Goal: Check status: Check status

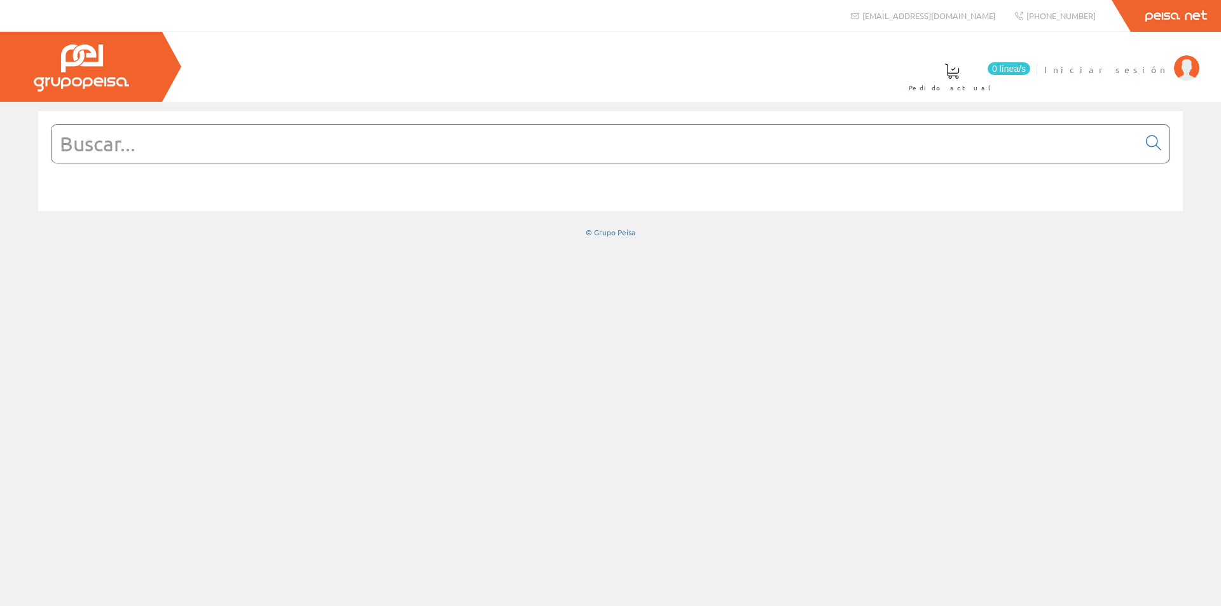
click at [1133, 62] on link "Iniciar sesión" at bounding box center [1122, 59] width 155 height 12
click at [623, 71] on span at bounding box center [615, 71] width 15 height 15
click at [1111, 69] on font "[PERSON_NAME] [PERSON_NAME]" at bounding box center [1110, 69] width 116 height 11
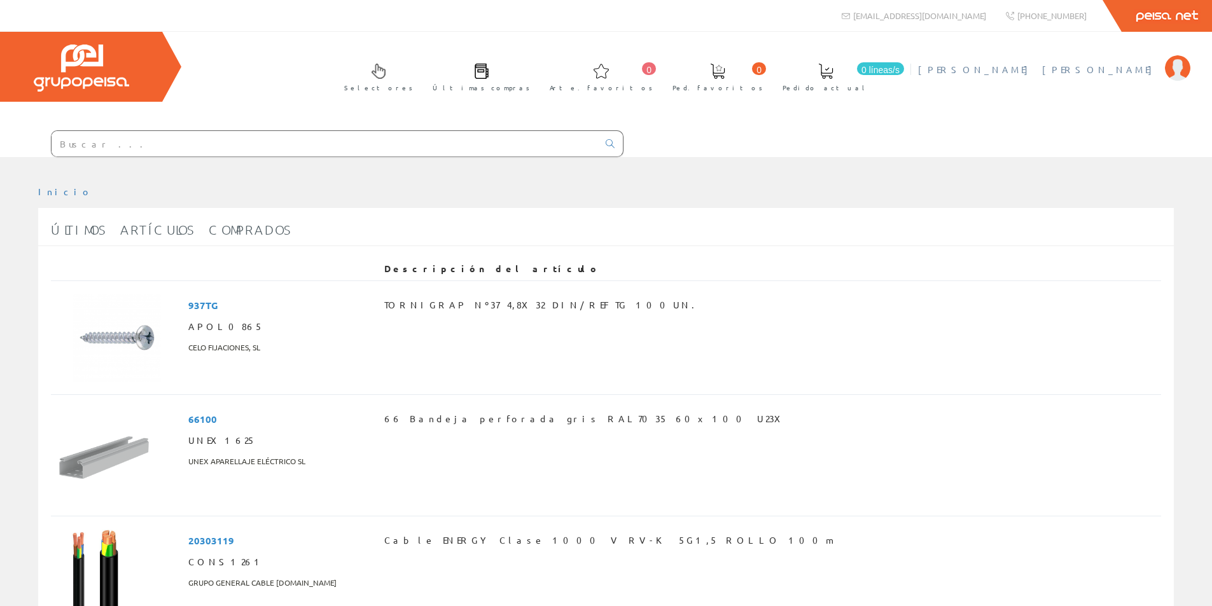
click at [1184, 64] on img at bounding box center [1177, 67] width 25 height 25
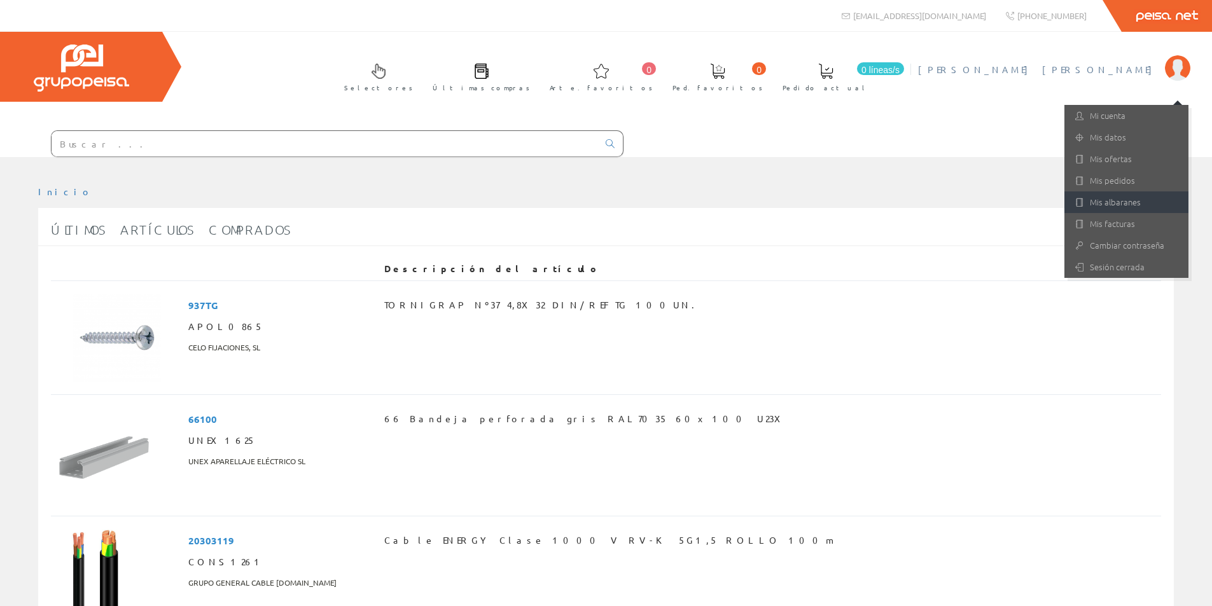
click at [1111, 208] on link "Mis albaranes" at bounding box center [1126, 202] width 124 height 22
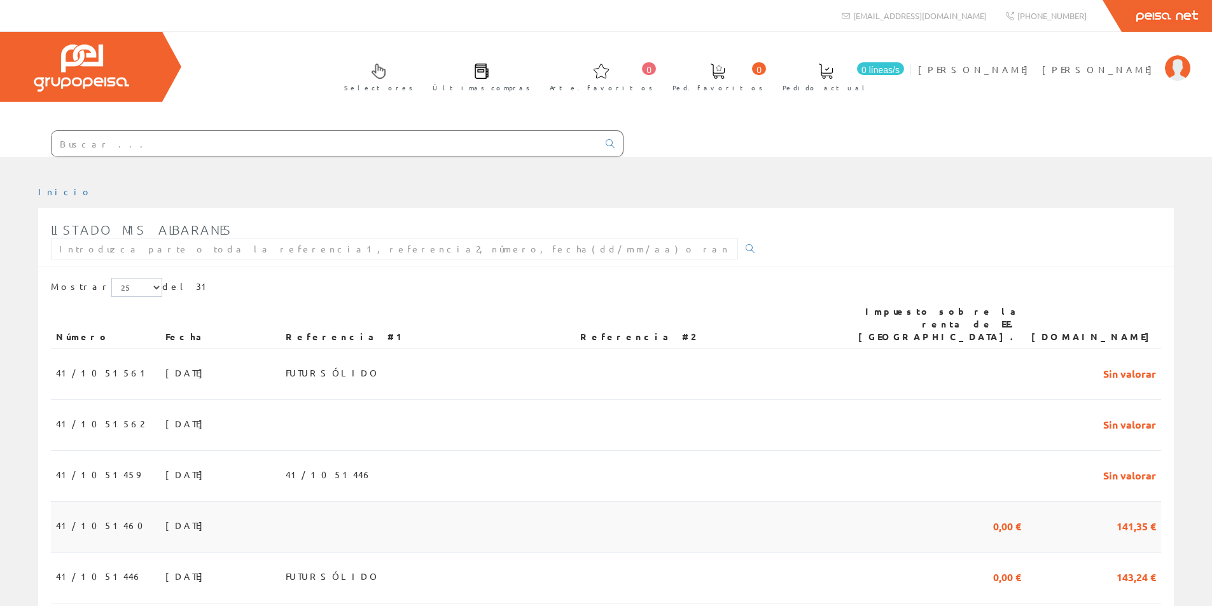
click at [165, 520] on font "27/08/2025" at bounding box center [187, 525] width 44 height 11
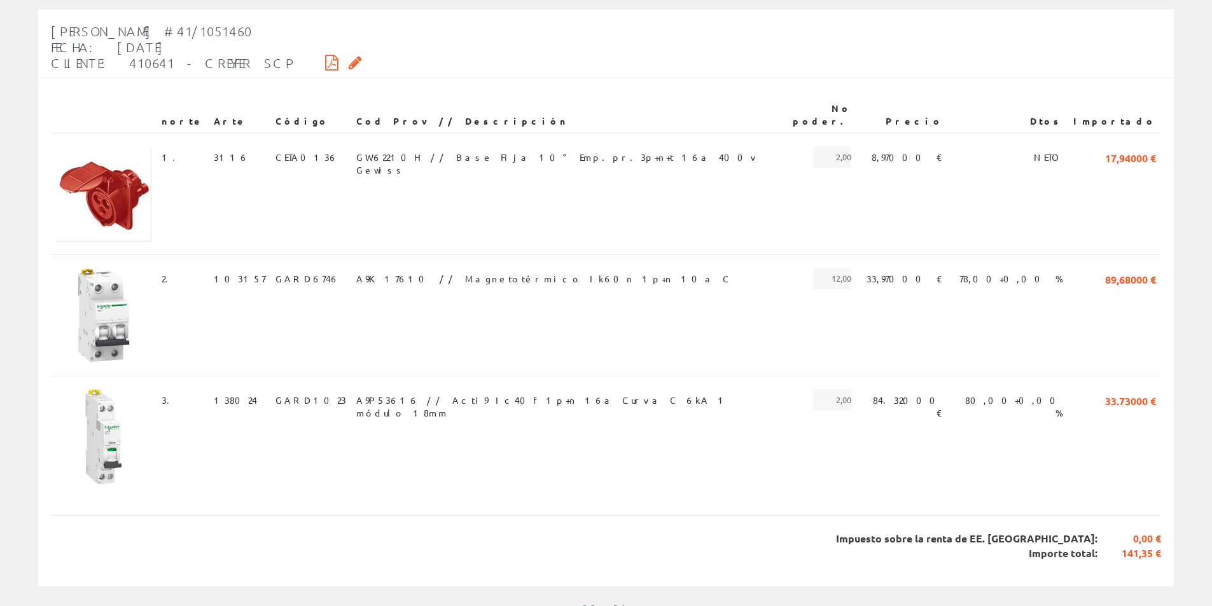
scroll to position [200, 0]
click at [325, 56] on icon at bounding box center [331, 60] width 13 height 9
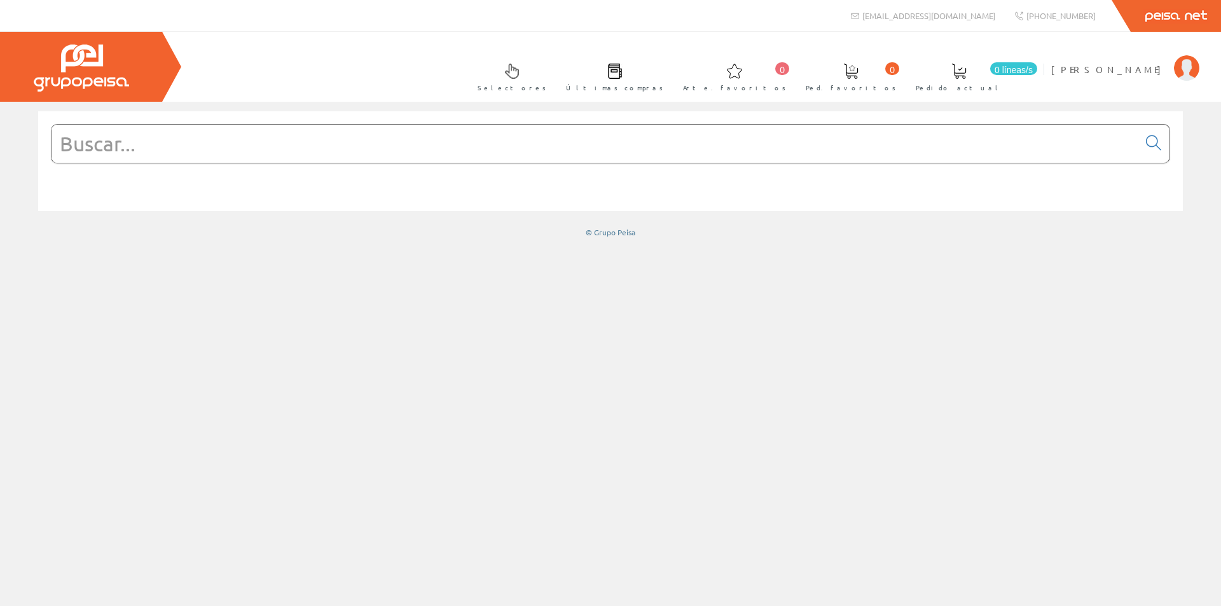
click at [914, 326] on div at bounding box center [610, 354] width 1221 height 504
click at [1074, 69] on font "[PERSON_NAME] [PERSON_NAME]" at bounding box center [1110, 69] width 116 height 11
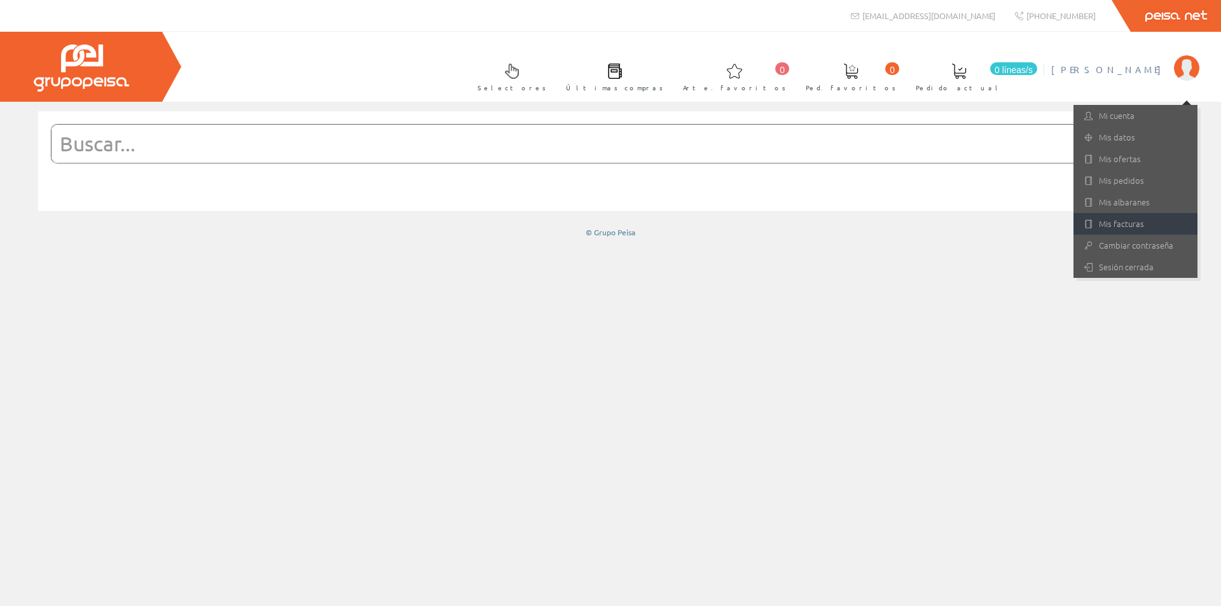
click at [1096, 226] on link "Mis facturas" at bounding box center [1136, 224] width 124 height 22
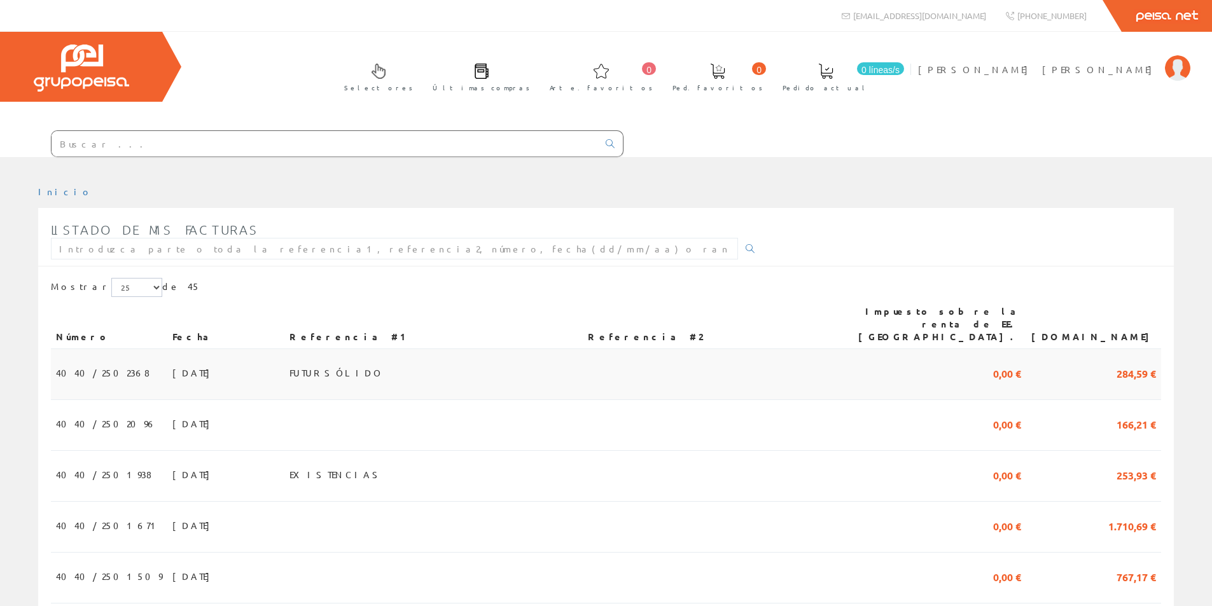
click at [172, 366] on span "[DATE]" at bounding box center [194, 373] width 44 height 22
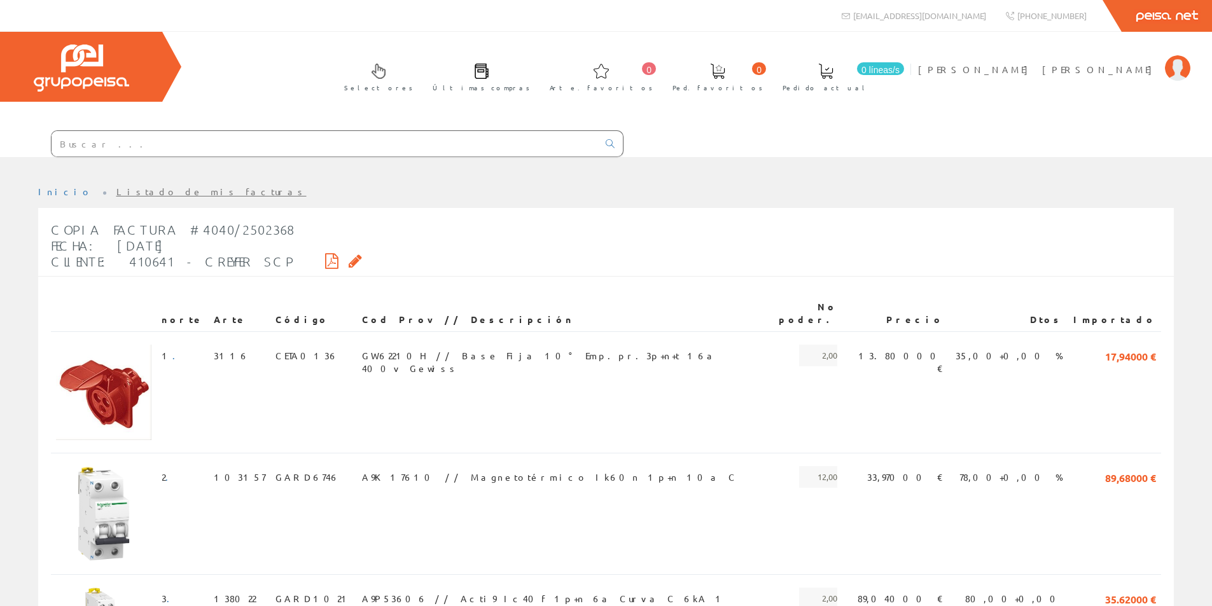
click at [325, 261] on icon at bounding box center [331, 260] width 13 height 9
click at [1080, 67] on font "[PERSON_NAME] [PERSON_NAME]" at bounding box center [1038, 69] width 240 height 11
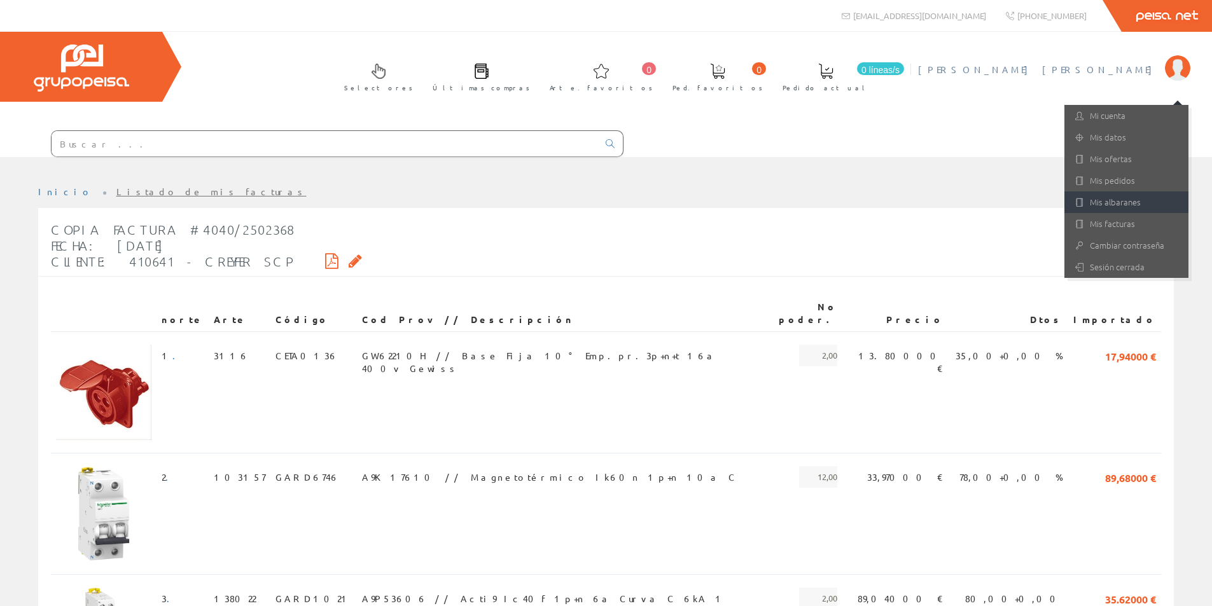
click at [1097, 210] on link "Mis albaranes" at bounding box center [1126, 202] width 124 height 22
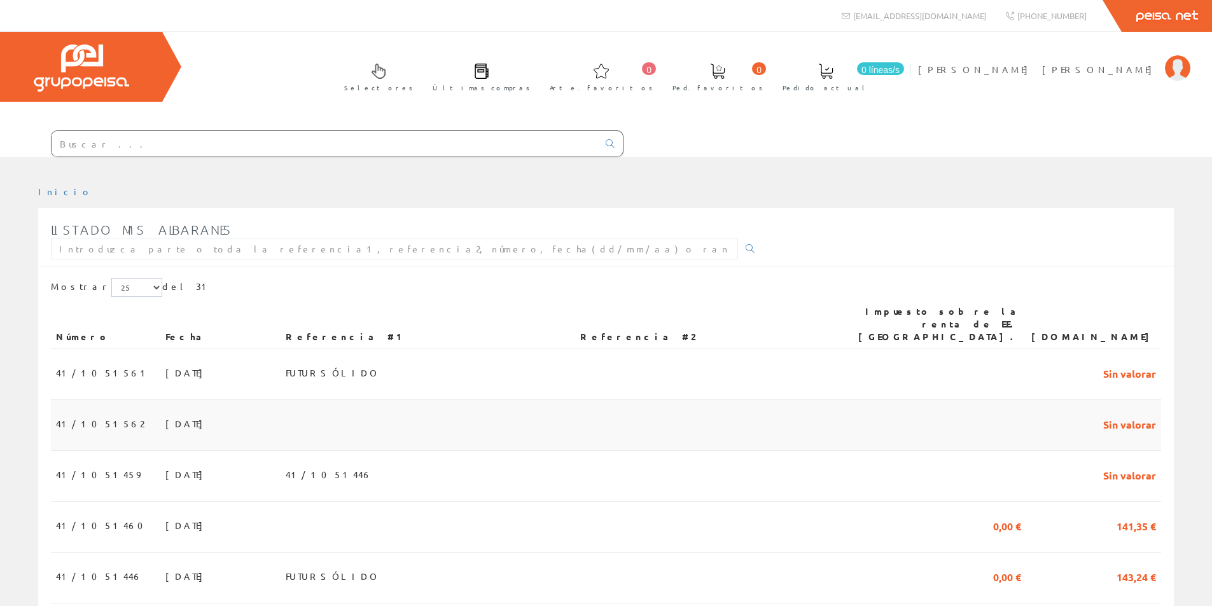
click at [165, 418] on font "04/09/2025" at bounding box center [187, 423] width 44 height 11
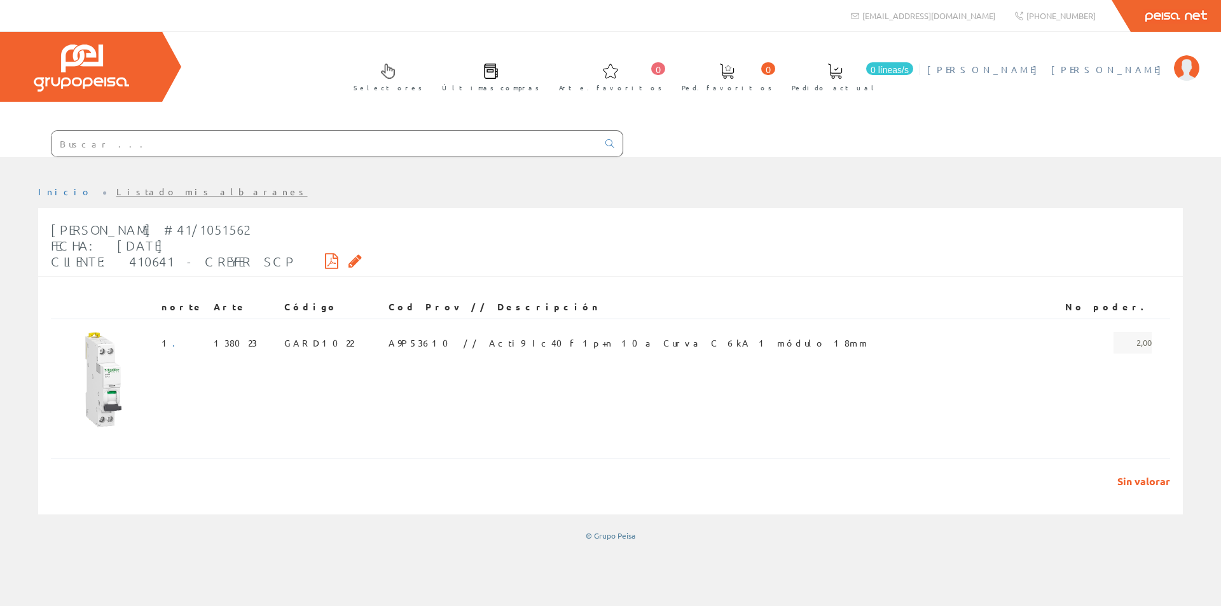
click at [1183, 67] on img at bounding box center [1186, 67] width 25 height 25
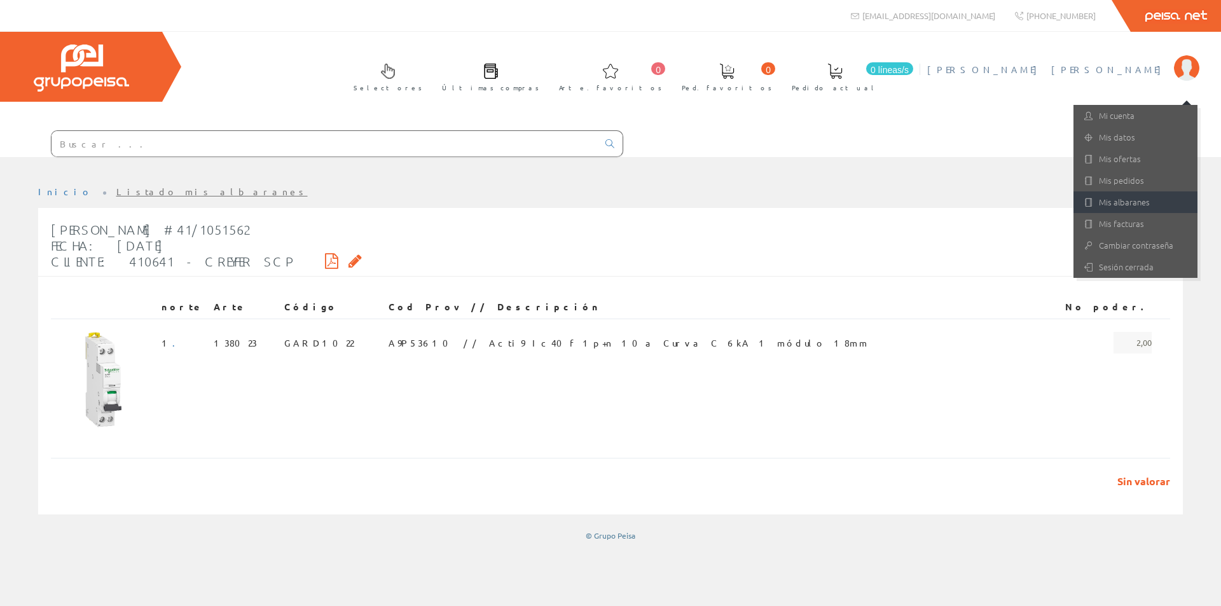
click at [1109, 204] on font "Mis albaranes" at bounding box center [1124, 202] width 51 height 12
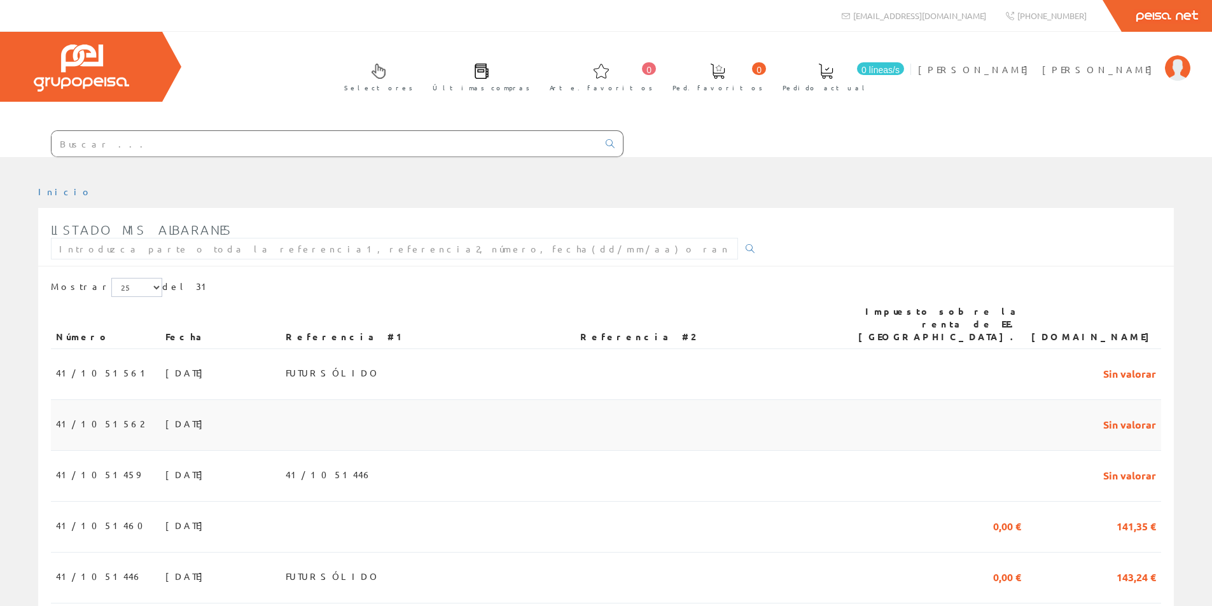
click at [165, 418] on font "[DATE]" at bounding box center [187, 423] width 44 height 11
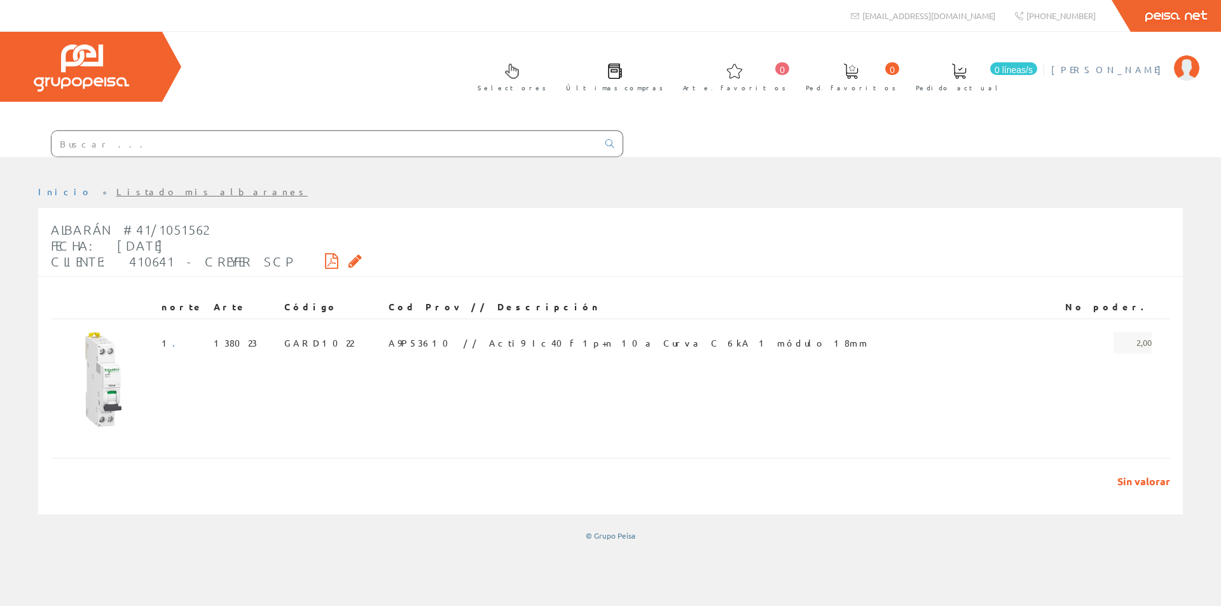
click at [1149, 71] on font "[PERSON_NAME] [PERSON_NAME]" at bounding box center [1110, 69] width 116 height 11
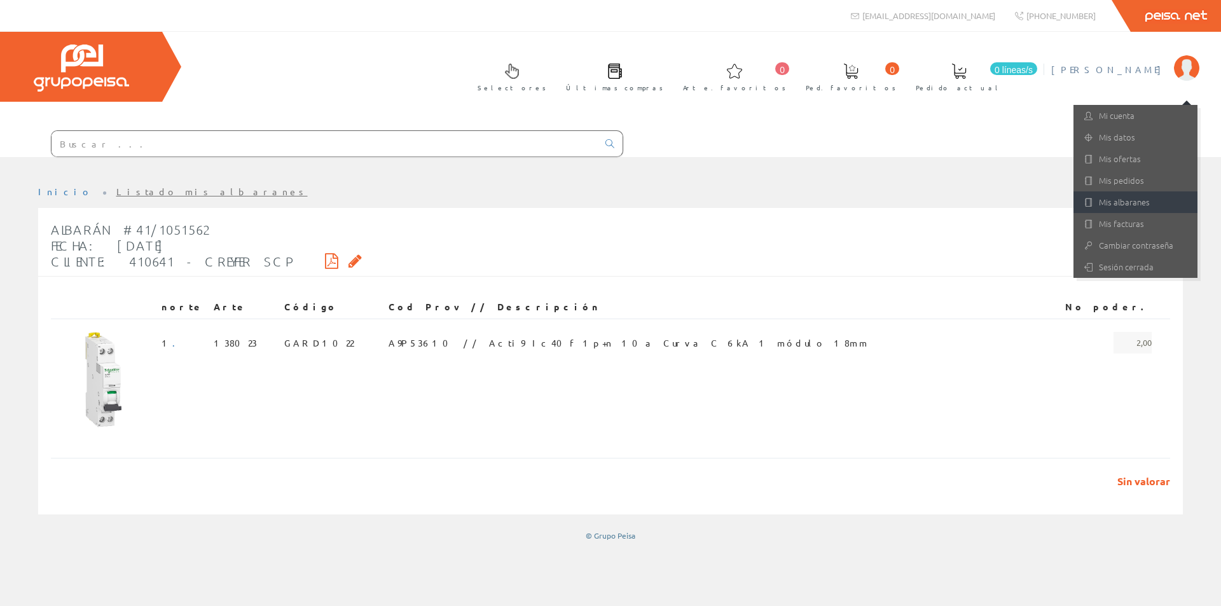
click at [1090, 200] on icon at bounding box center [1089, 202] width 10 height 9
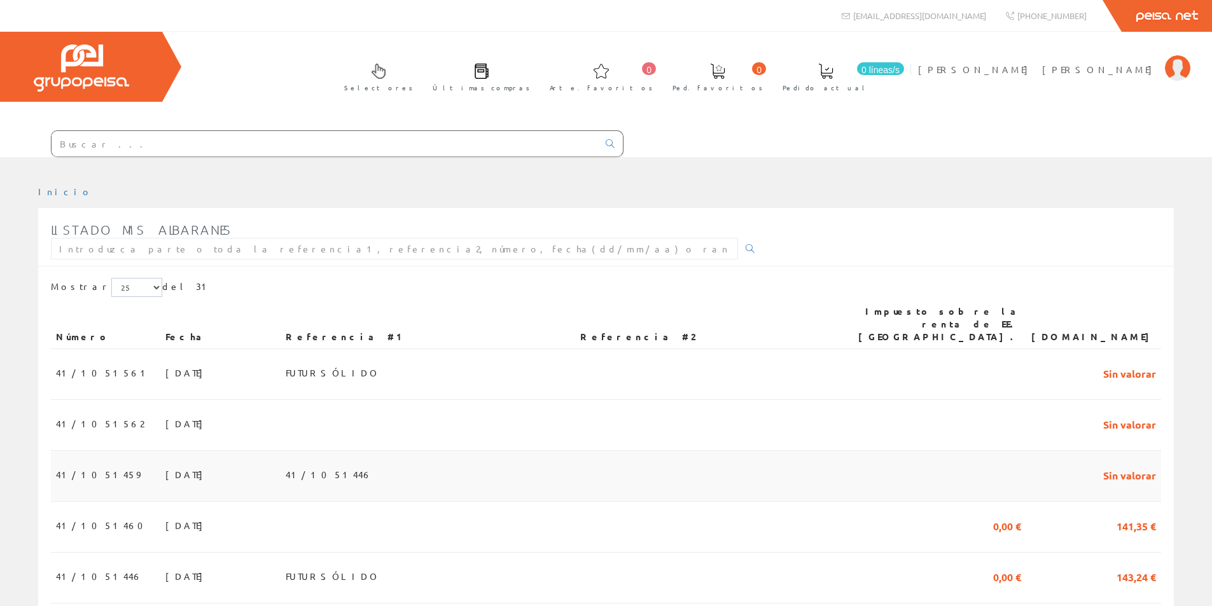
click at [165, 469] on font "27/08/2025" at bounding box center [187, 474] width 44 height 11
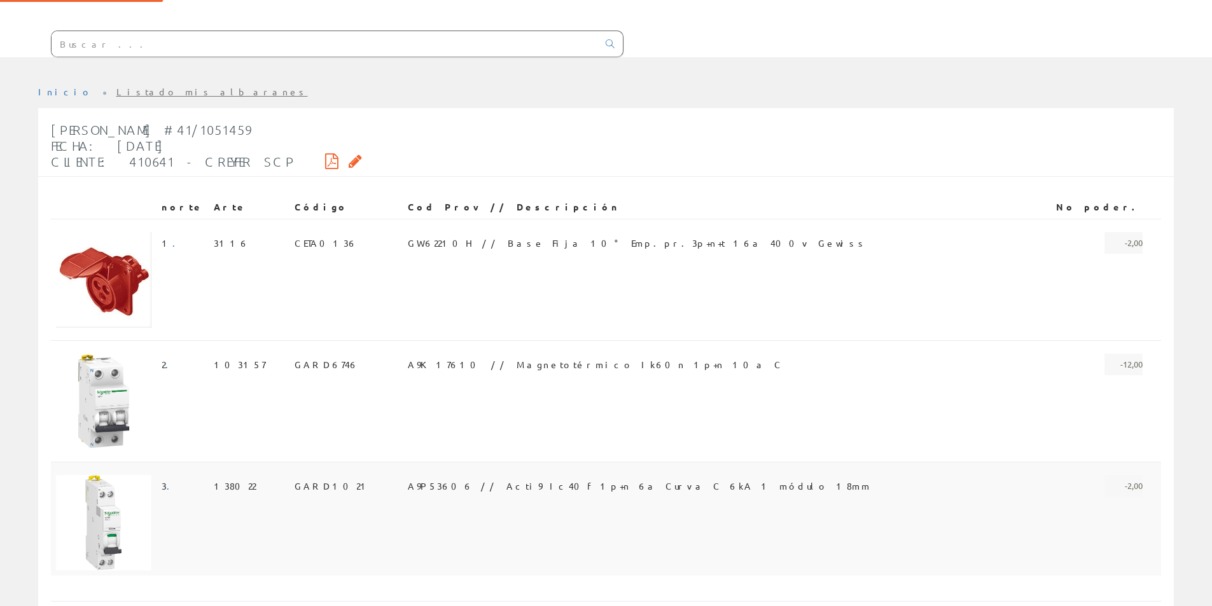
scroll to position [122, 0]
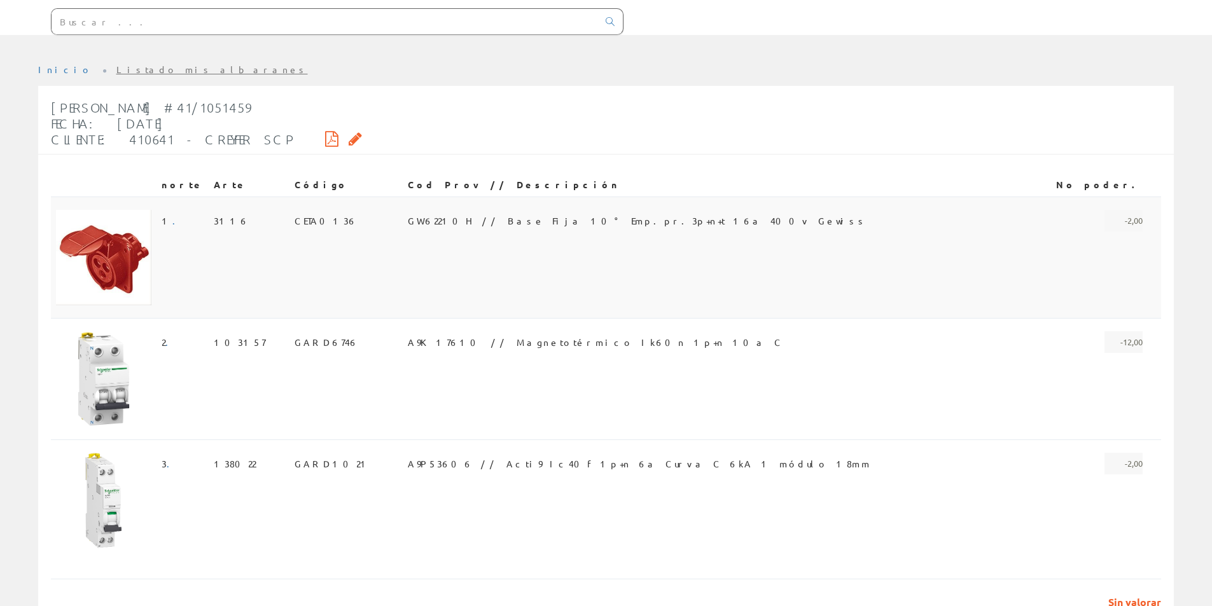
click at [852, 245] on td "GW62210H // Base Fija 10° Emp.pr.3p+n+t 16a 400v Gewiss" at bounding box center [712, 258] width 619 height 122
